Goal: Task Accomplishment & Management: Complete application form

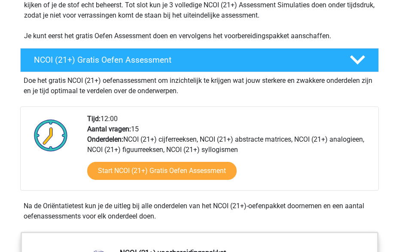
scroll to position [215, 0]
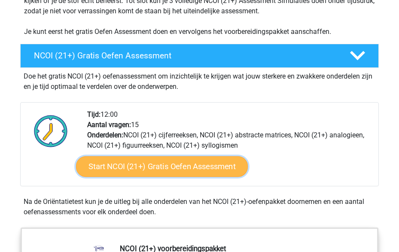
click at [144, 164] on link "Start NCOI (21+) Gratis Oefen Assessment" at bounding box center [162, 166] width 172 height 21
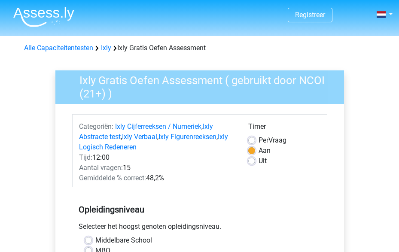
scroll to position [129, 0]
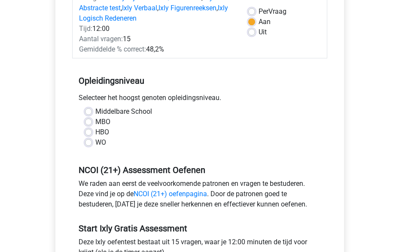
click at [101, 132] on label "HBO" at bounding box center [102, 132] width 14 height 10
click at [92, 132] on input "HBO" at bounding box center [88, 131] width 7 height 9
radio input "true"
click at [109, 112] on label "Middelbare School" at bounding box center [123, 112] width 57 height 10
drag, startPoint x: 109, startPoint y: 112, endPoint x: 186, endPoint y: 135, distance: 80.0
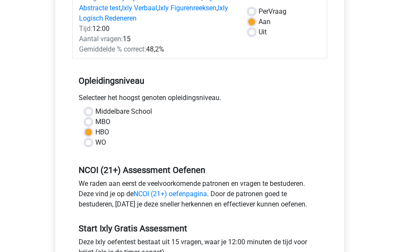
click at [186, 135] on div "HBO" at bounding box center [200, 132] width 230 height 10
click at [95, 110] on label "Middelbare School" at bounding box center [123, 112] width 57 height 10
click at [88, 110] on input "Middelbare School" at bounding box center [88, 111] width 7 height 9
radio input "true"
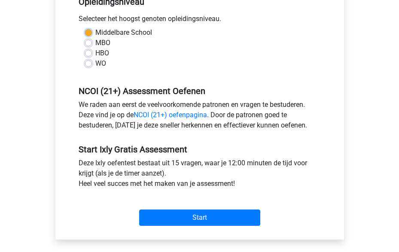
scroll to position [215, 0]
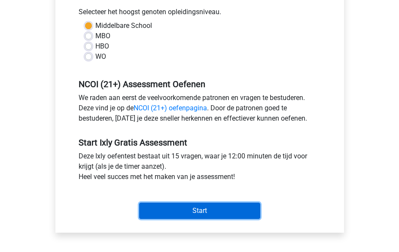
click at [201, 216] on input "Start" at bounding box center [199, 211] width 121 height 16
